Goal: Task Accomplishment & Management: Manage account settings

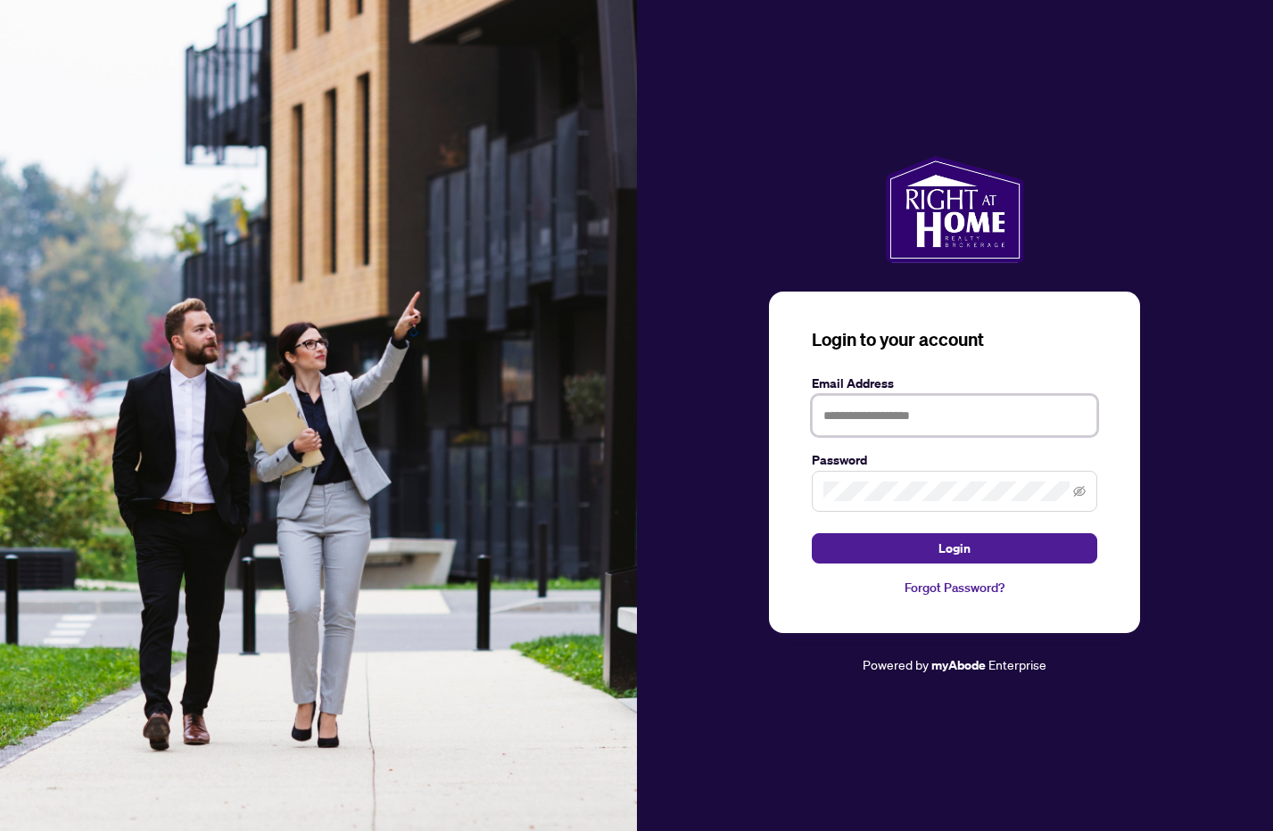
click at [875, 406] on input "text" at bounding box center [954, 415] width 285 height 41
type input "**********"
click at [812, 533] on button "Login" at bounding box center [954, 548] width 285 height 30
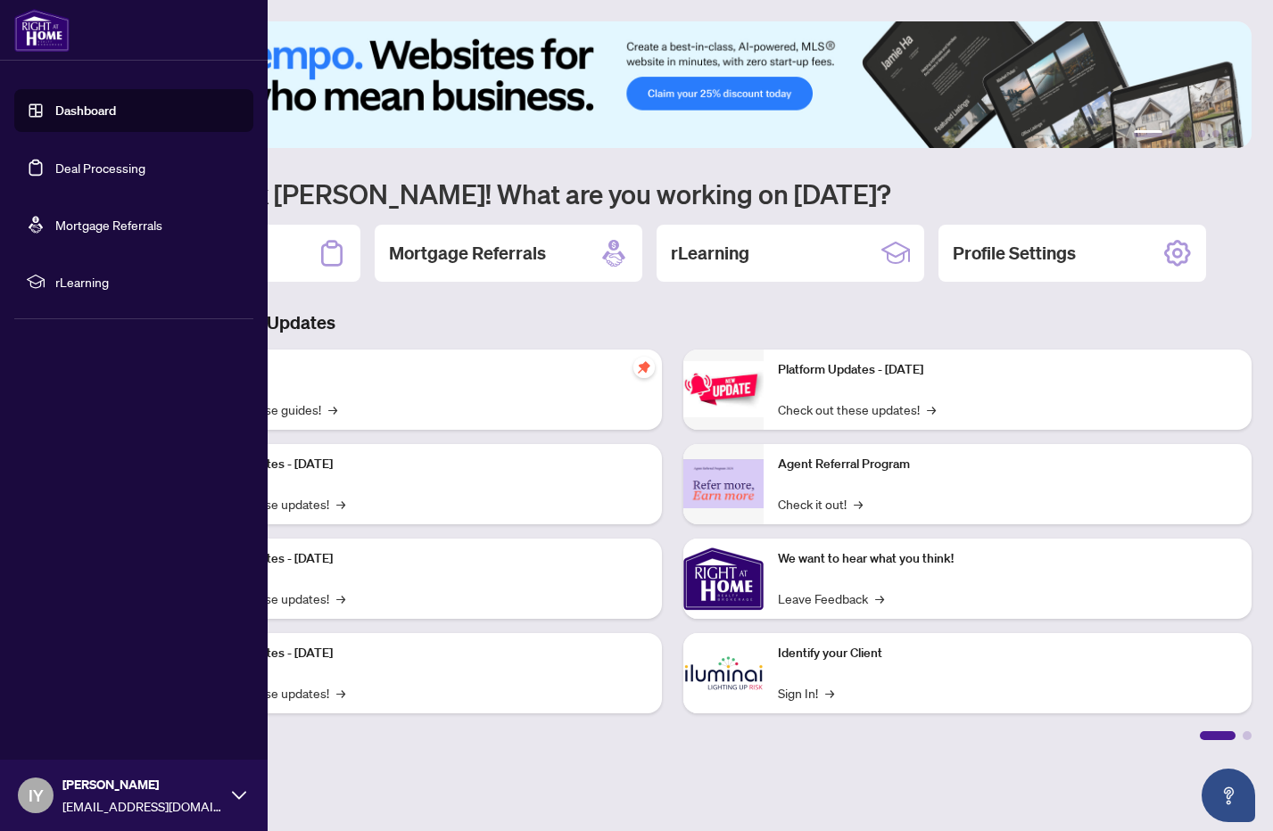
click at [55, 164] on link "Deal Processing" at bounding box center [100, 168] width 90 height 16
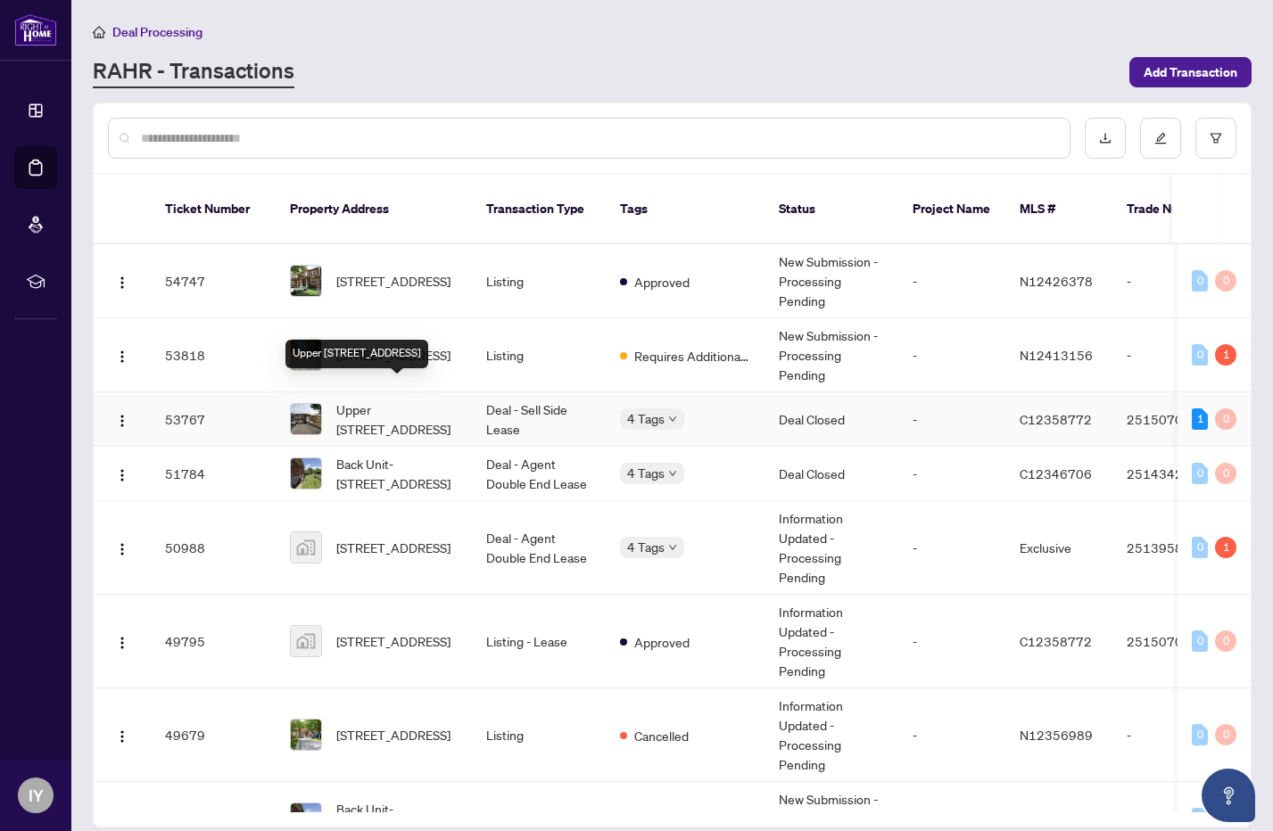
click at [406, 401] on span "Upper [STREET_ADDRESS]" at bounding box center [396, 419] width 121 height 39
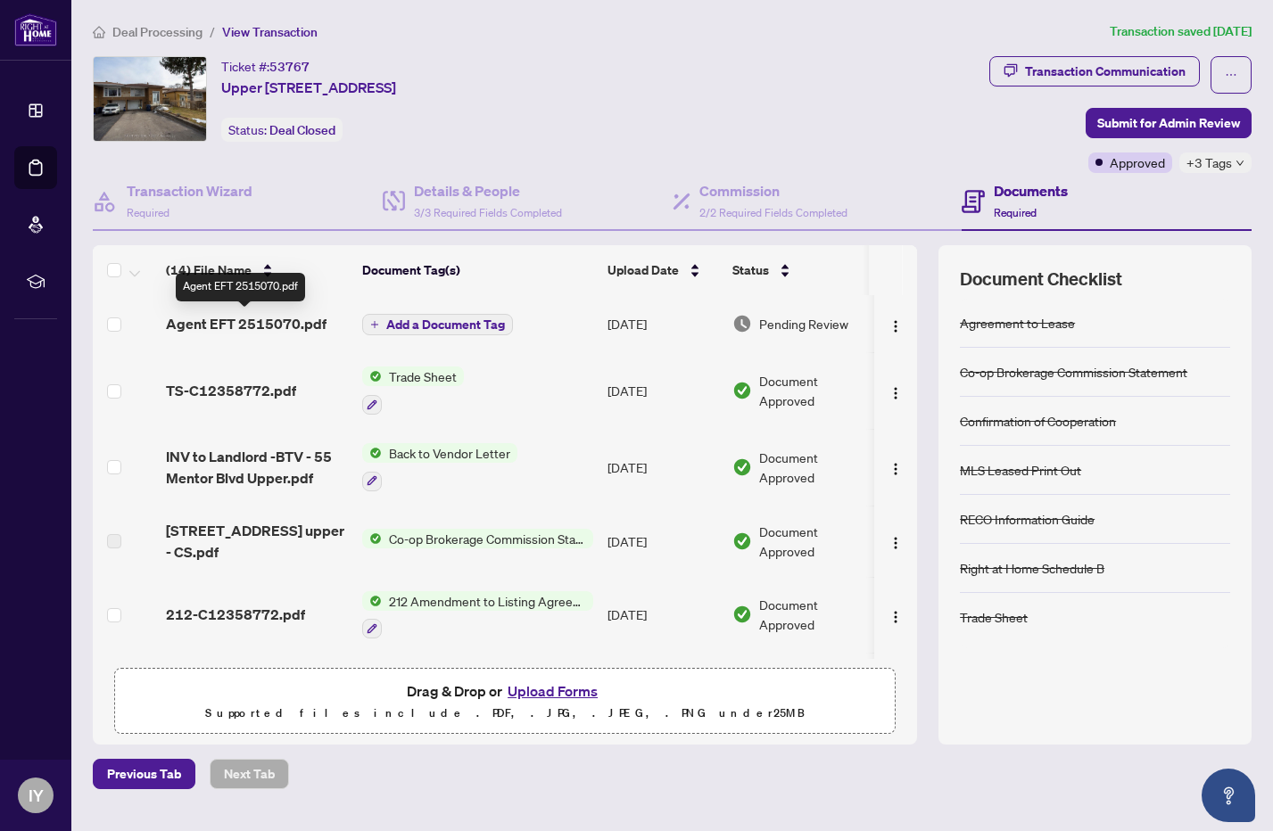
click at [238, 324] on span "Agent EFT 2515070.pdf" at bounding box center [246, 323] width 161 height 21
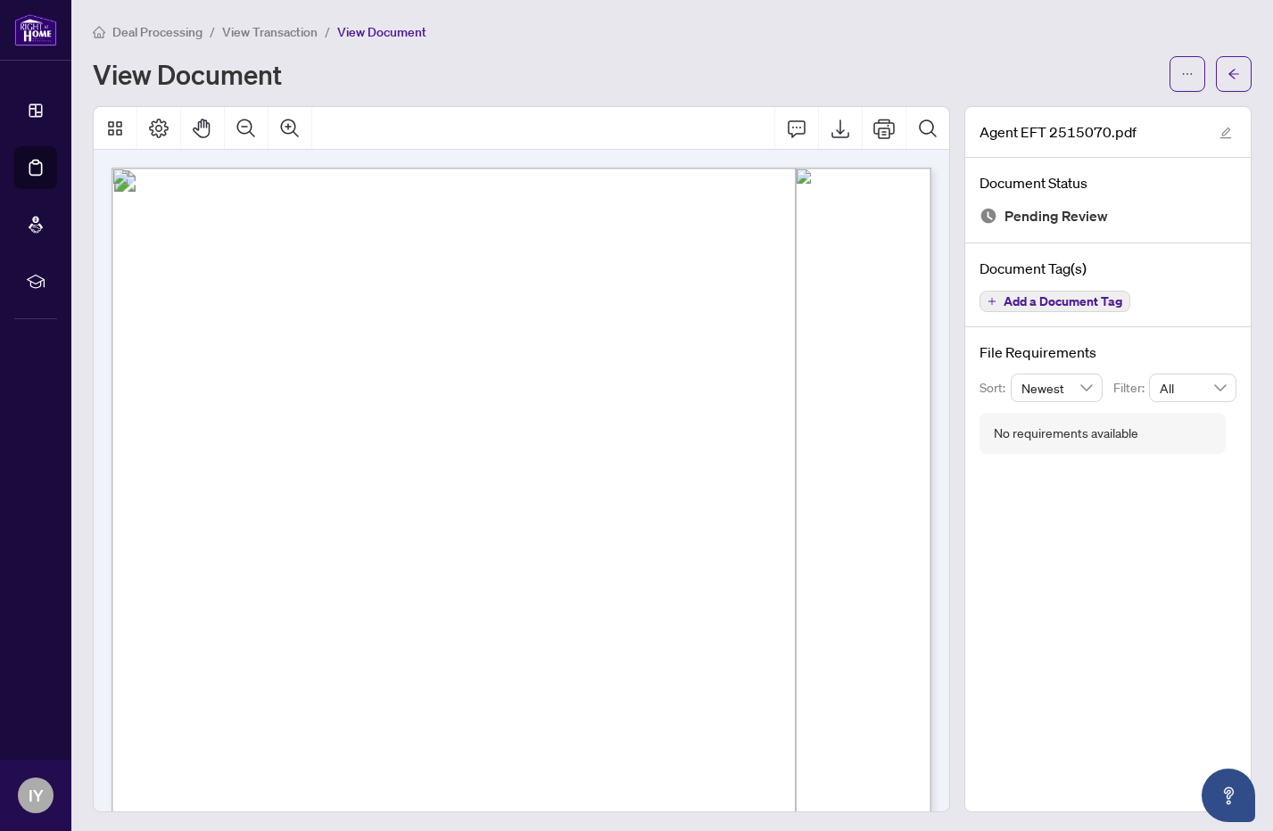
scroll to position [1, 0]
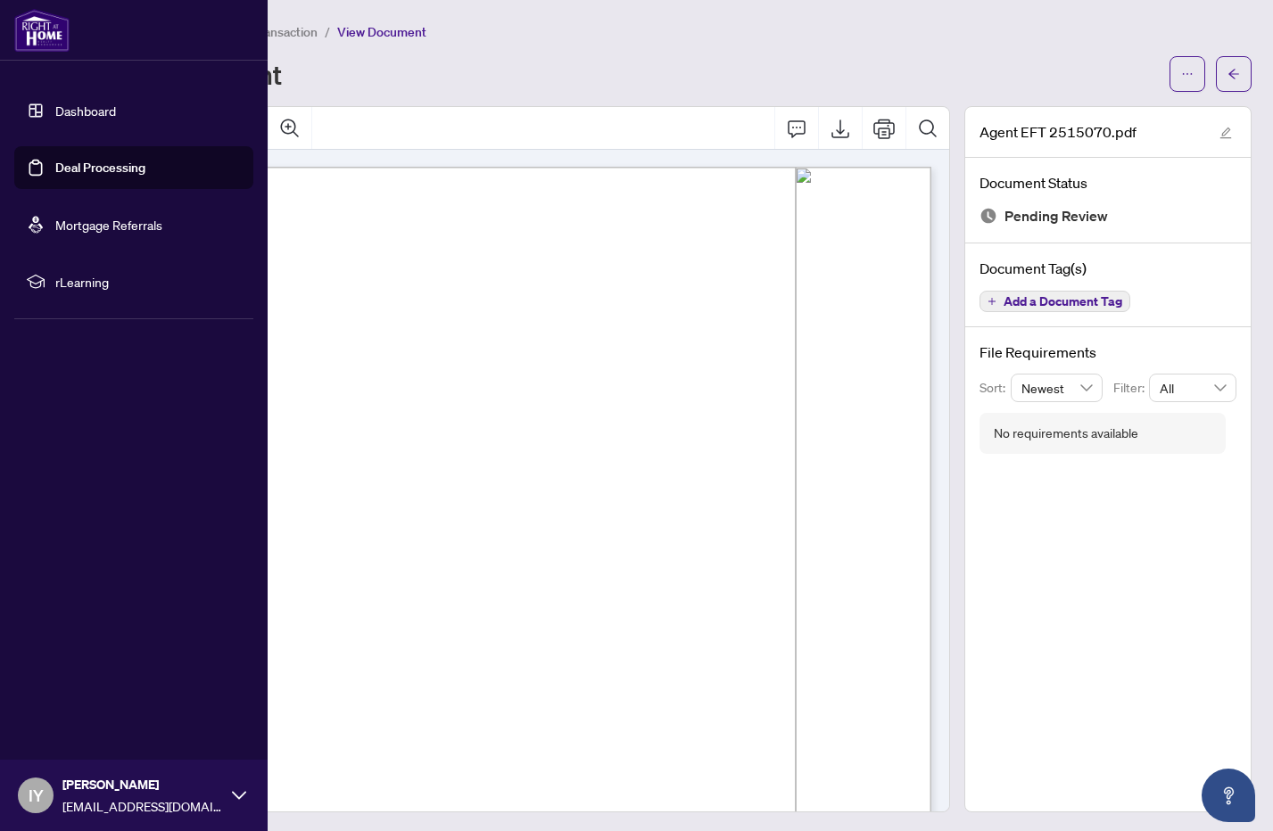
click at [116, 170] on link "Deal Processing" at bounding box center [100, 168] width 90 height 16
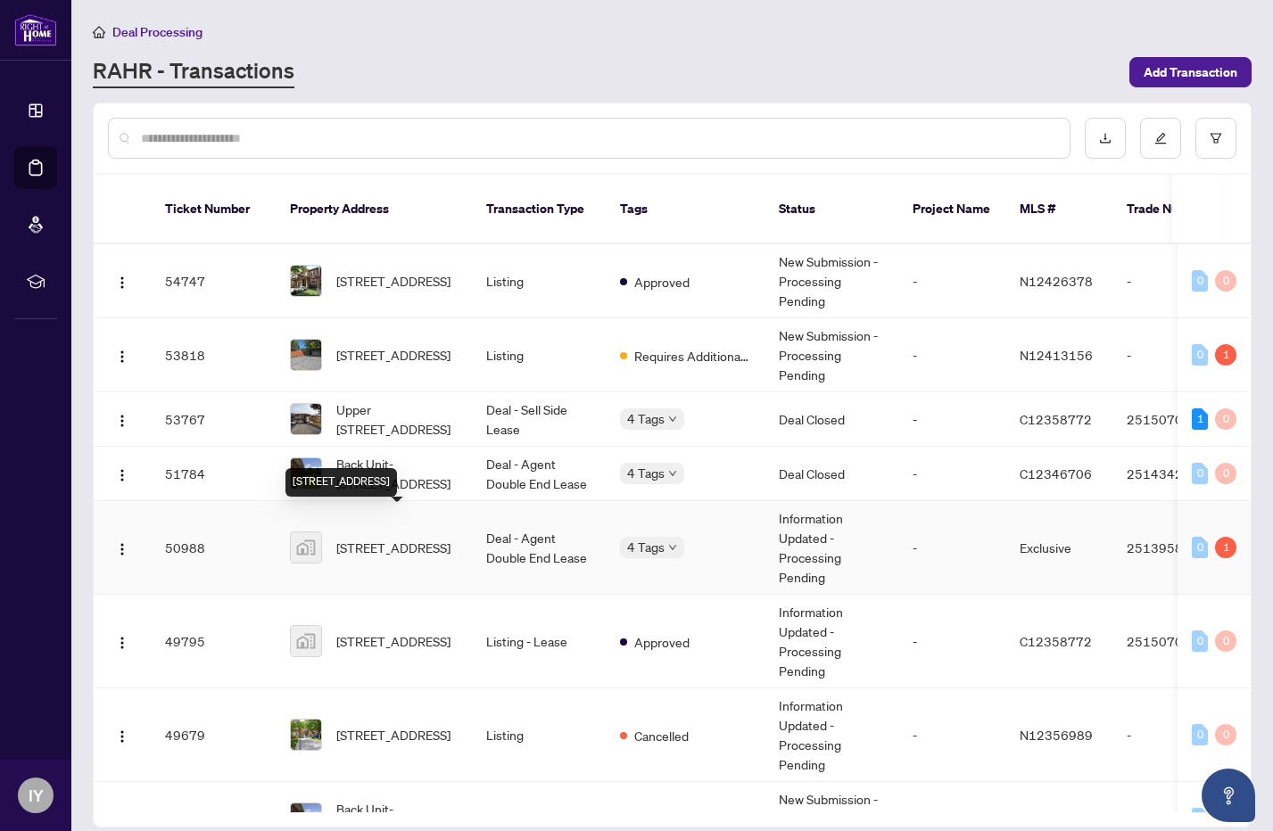
click at [376, 538] on span "[STREET_ADDRESS]" at bounding box center [393, 548] width 114 height 20
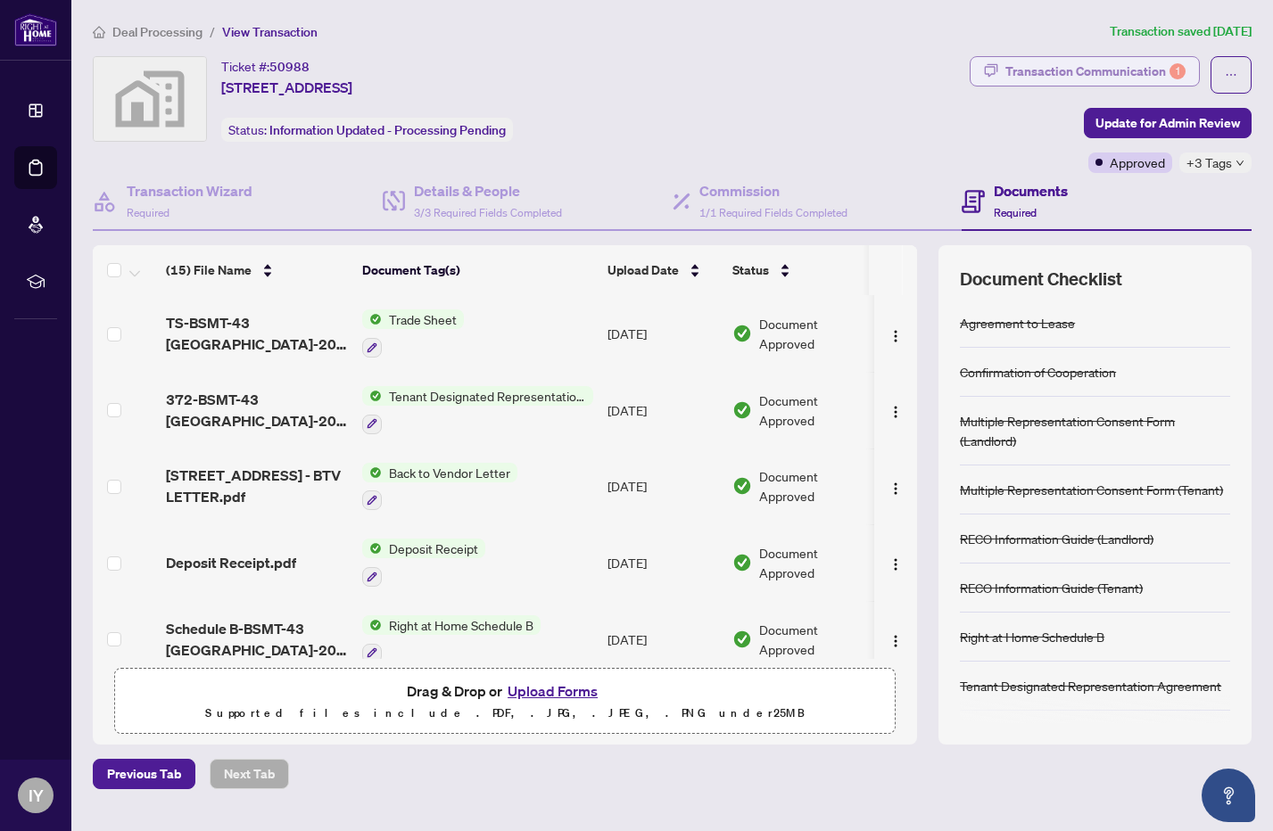
click at [1030, 70] on div "Transaction Communication 1" at bounding box center [1095, 71] width 180 height 29
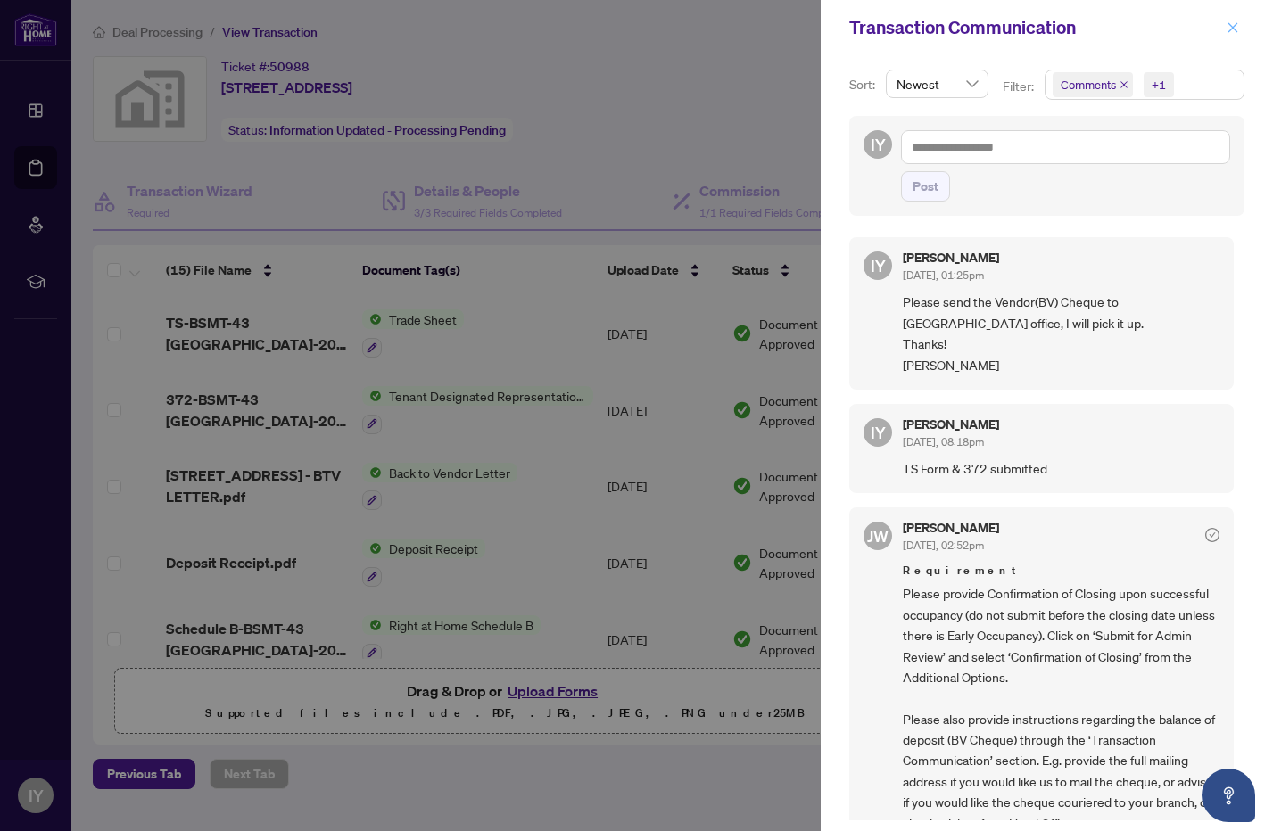
click at [1234, 25] on icon "close" at bounding box center [1233, 27] width 12 height 12
